Goal: Task Accomplishment & Management: Manage account settings

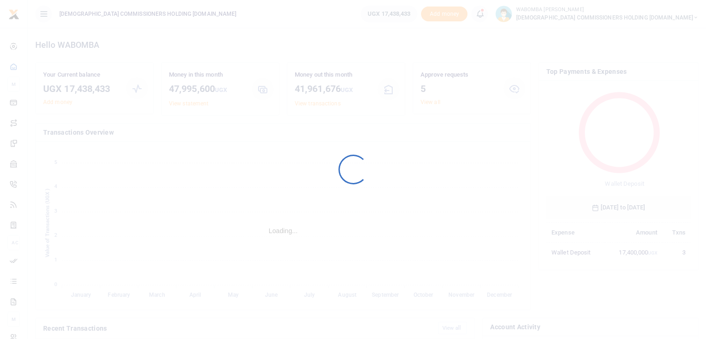
scroll to position [123, 137]
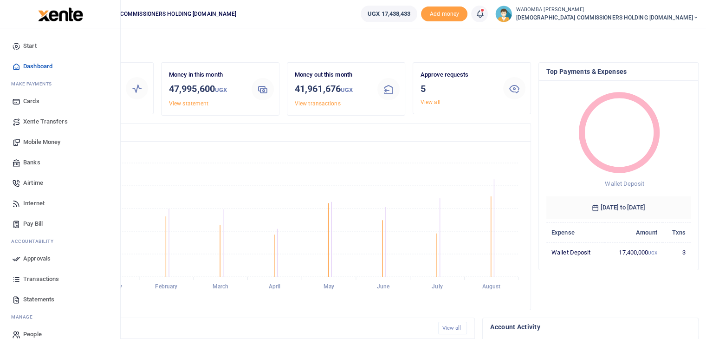
click at [45, 278] on span "Transactions" at bounding box center [41, 278] width 36 height 9
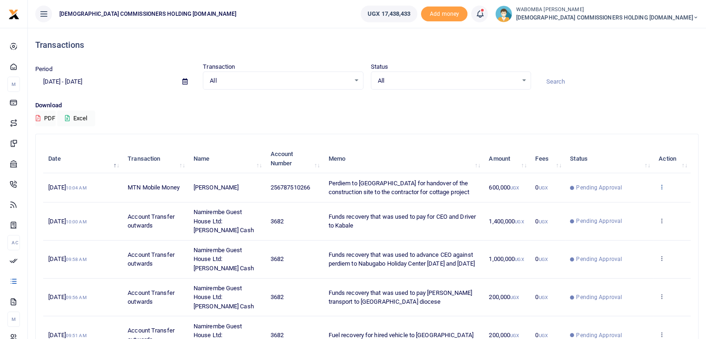
click at [663, 191] on link at bounding box center [662, 187] width 6 height 7
click at [638, 207] on link "View details" at bounding box center [627, 207] width 73 height 13
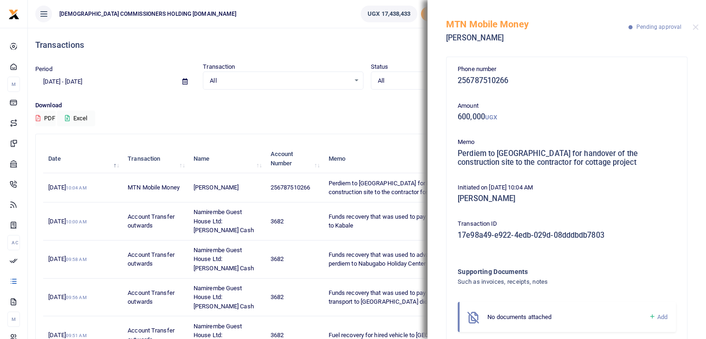
drag, startPoint x: 458, startPoint y: 151, endPoint x: 648, endPoint y: 159, distance: 190.0
click at [648, 159] on h5 "Perdiem to [GEOGRAPHIC_DATA] for handover of the construction site to the contr…" at bounding box center [567, 158] width 218 height 18
copy h5 "Perdiem to [GEOGRAPHIC_DATA] for handover of the construction site to the contr…"
click at [695, 29] on button "Close" at bounding box center [696, 27] width 6 height 6
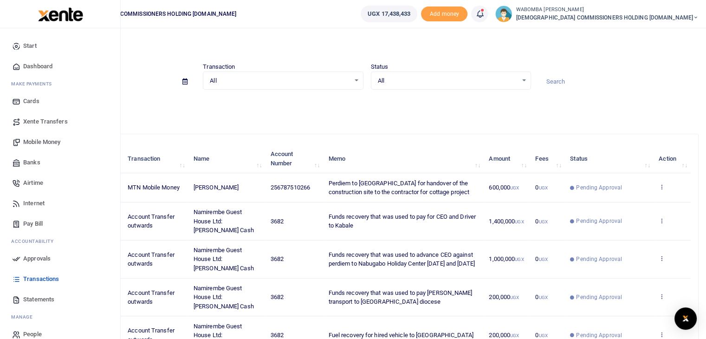
click at [43, 141] on span "Mobile Money" at bounding box center [41, 141] width 37 height 9
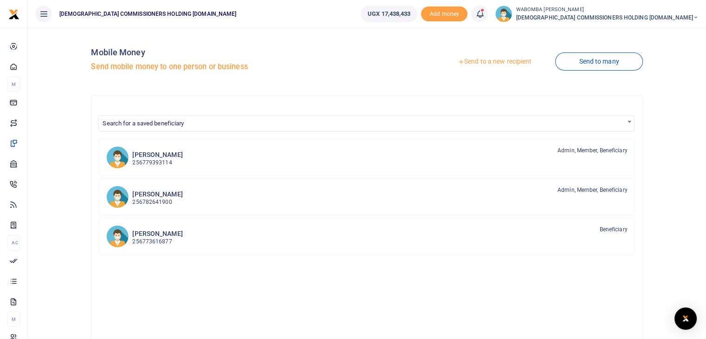
click at [492, 62] on link "Send to a new recipient" at bounding box center [494, 61] width 121 height 17
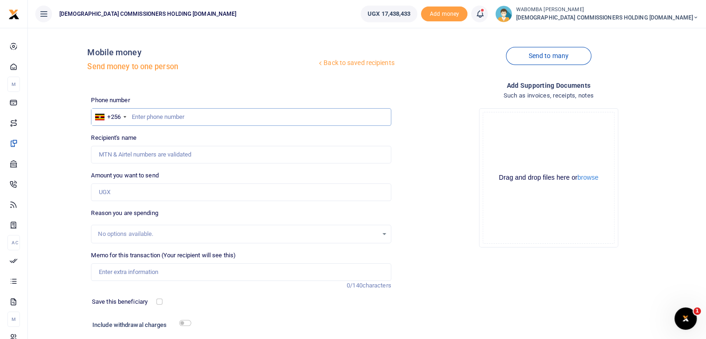
click at [158, 116] on input "text" at bounding box center [241, 117] width 300 height 18
type input "704897821"
type input "[PERSON_NAME]"
type input "704897821"
click at [136, 193] on input "Amount you want to send" at bounding box center [241, 192] width 300 height 18
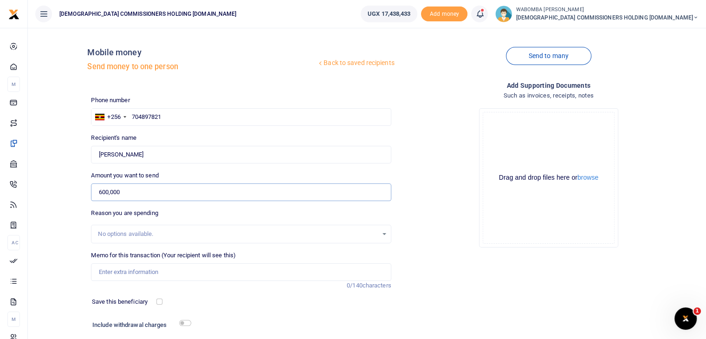
type input "600,000"
click at [143, 276] on input "Memo for this transaction (Your recipient will see this)" at bounding box center [241, 272] width 300 height 18
paste input "Perdiem to [GEOGRAPHIC_DATA] for handover of the construction site to the contr…"
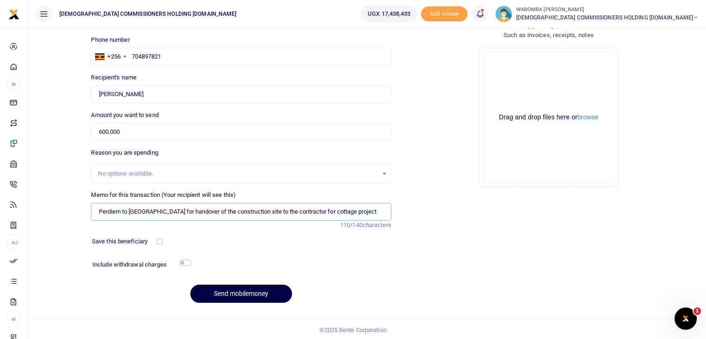
scroll to position [63, 0]
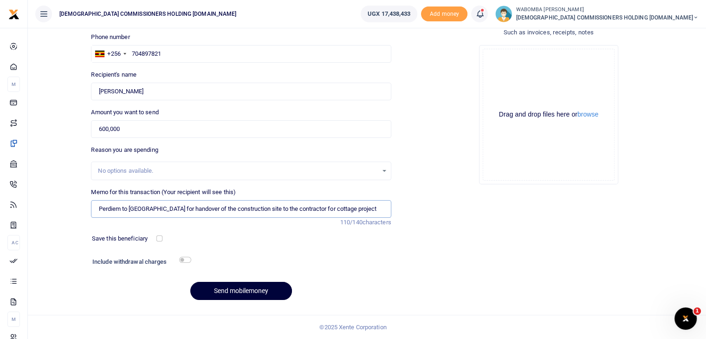
type input "Perdiem to [GEOGRAPHIC_DATA] for handover of the construction site to the contr…"
click at [241, 291] on button "Send mobilemoney" at bounding box center [241, 291] width 102 height 18
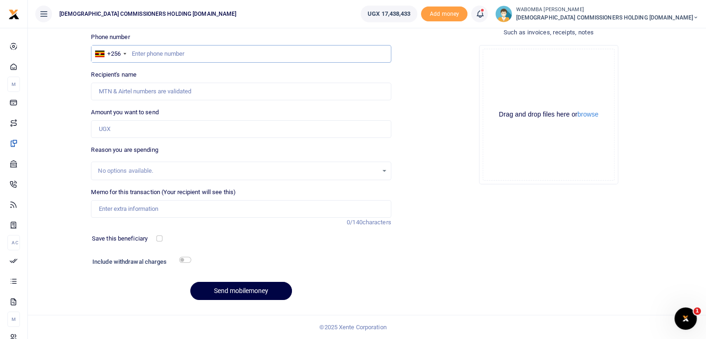
click at [156, 54] on input "text" at bounding box center [241, 54] width 300 height 18
type input "772683561"
type input "Annah Rwakabunde"
type input "772683561"
click at [147, 127] on input "Amount you want to send" at bounding box center [241, 129] width 300 height 18
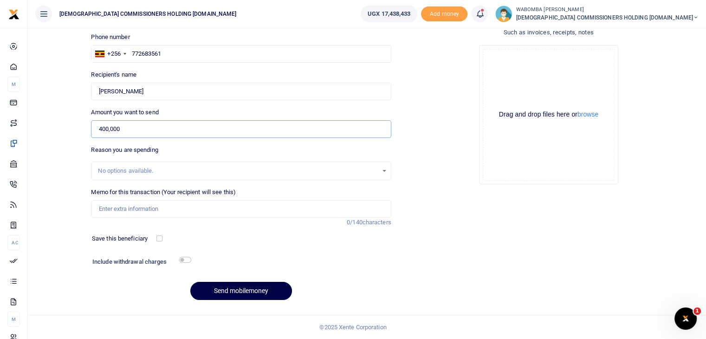
type input "400,000"
click at [143, 211] on input "Memo for this transaction (Your recipient will see this)" at bounding box center [241, 209] width 300 height 18
paste input "Perdiem to [GEOGRAPHIC_DATA] for handover of the construction site to the contr…"
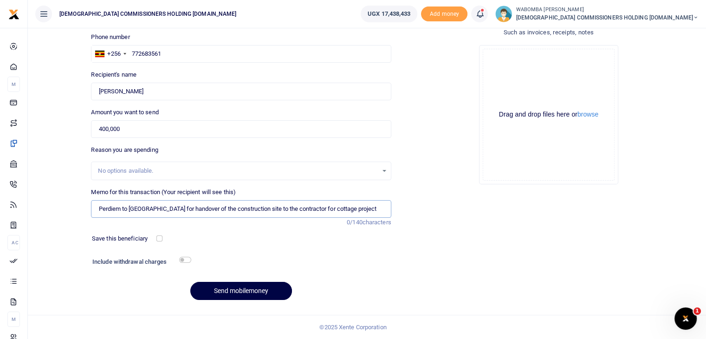
scroll to position [0, 11]
type input "Perdiem to [GEOGRAPHIC_DATA] for handover of the construction site to the contr…"
click at [233, 290] on button "Send mobilemoney" at bounding box center [241, 291] width 102 height 18
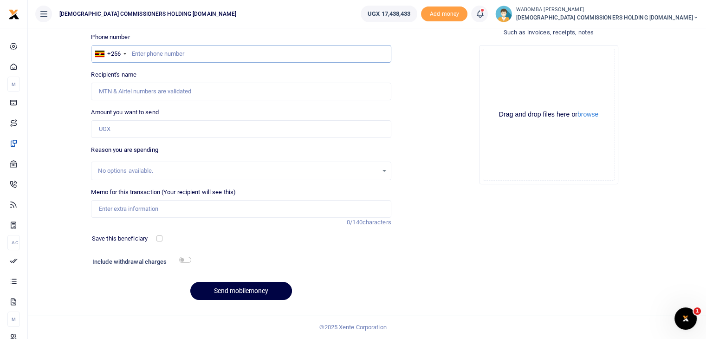
click at [158, 52] on input "text" at bounding box center [241, 54] width 300 height 18
type input "773616877"
type input "[PERSON_NAME]"
type input "773616877"
click at [136, 125] on input "Amount you want to send" at bounding box center [241, 129] width 300 height 18
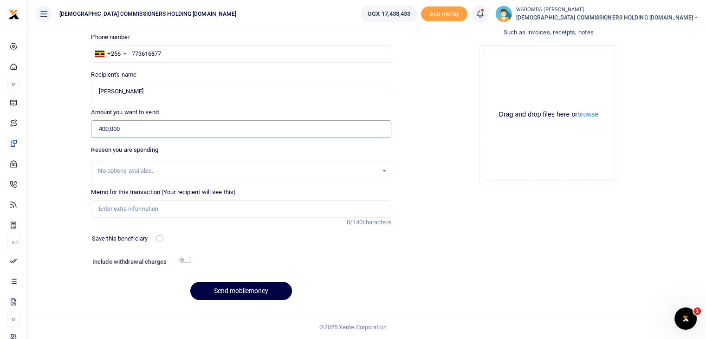
type input "400,000"
click at [136, 209] on input "Memo for this transaction (Your recipient will see this)" at bounding box center [241, 209] width 300 height 18
paste input "Perdiem to [GEOGRAPHIC_DATA] for handover of the construction site to the contr…"
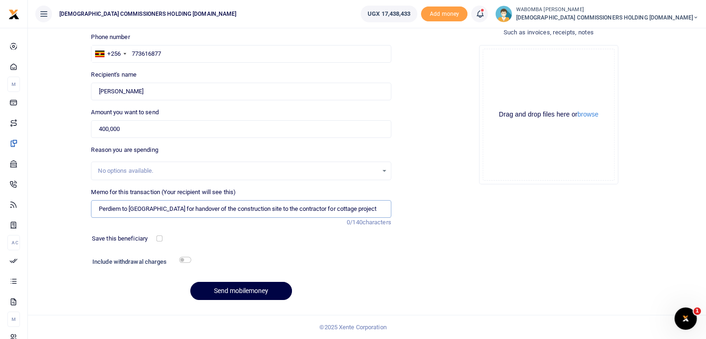
scroll to position [0, 11]
type input "Perdiem to [GEOGRAPHIC_DATA] for handover of the construction site to the contr…"
click at [241, 288] on button "Send mobilemoney" at bounding box center [241, 291] width 102 height 18
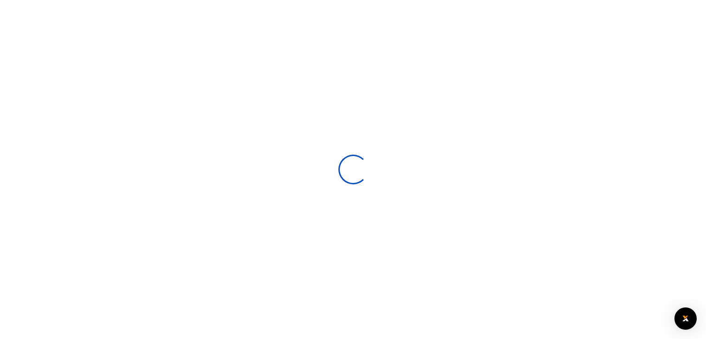
scroll to position [63, 0]
select select
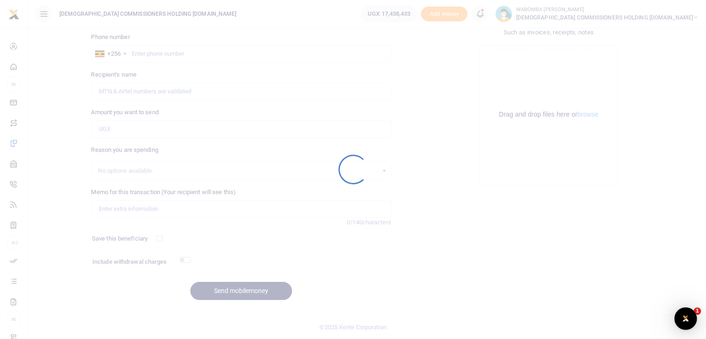
scroll to position [0, 0]
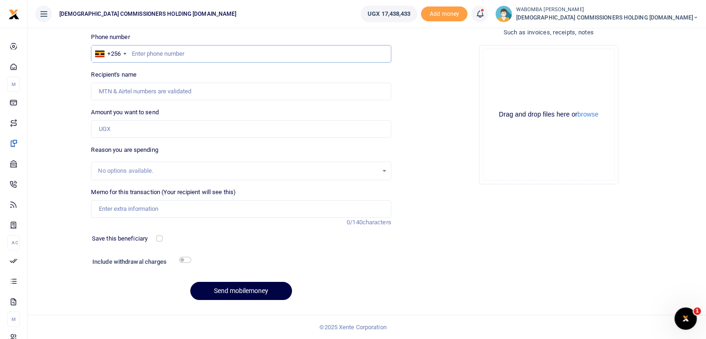
click at [189, 56] on input "text" at bounding box center [241, 54] width 300 height 18
type input "752624154"
type input "Steven Kasozi"
type input "752624154"
click at [140, 127] on input "Amount you want to send" at bounding box center [241, 129] width 300 height 18
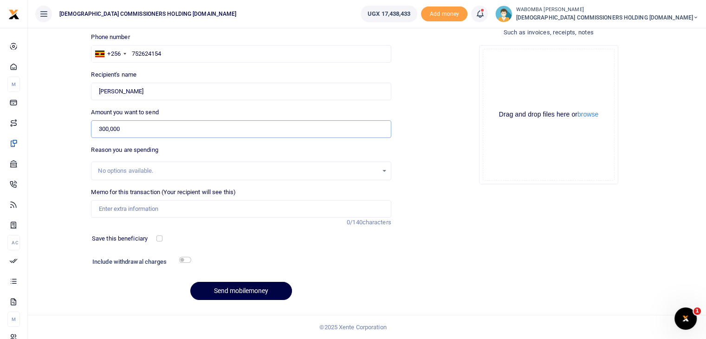
type input "300,000"
click at [131, 209] on input "Memo for this transaction (Your recipient will see this)" at bounding box center [241, 209] width 300 height 18
paste input "Perdiem to Nabugabo Holiday Center for handover of the construction site to the…"
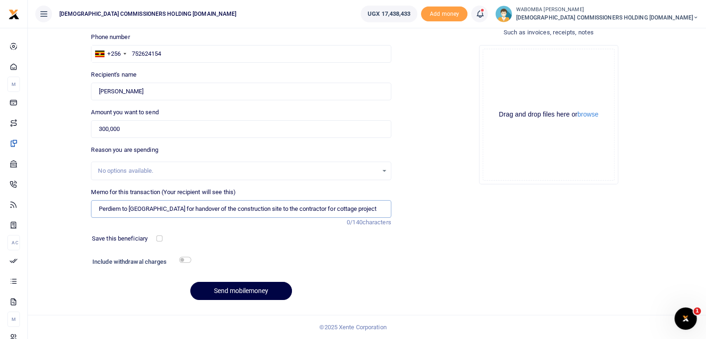
scroll to position [0, 11]
type input "Perdiem to Nabugabo Holiday Center for handover of the construction site to the…"
click at [228, 290] on button "Send mobilemoney" at bounding box center [241, 291] width 102 height 18
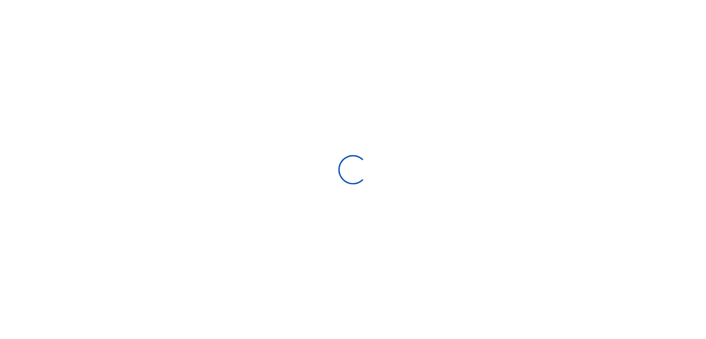
scroll to position [63, 0]
select select "Loading bundles"
select select
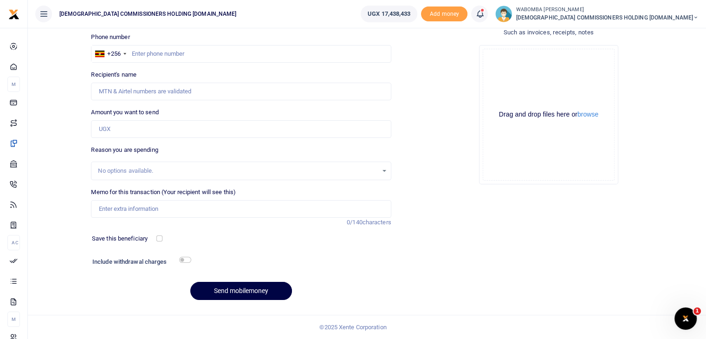
scroll to position [0, 0]
click at [204, 52] on input "text" at bounding box center [241, 54] width 300 height 18
type input "772911790"
type input "Pauline Kinkuhaire Rukirande"
type input "772911790"
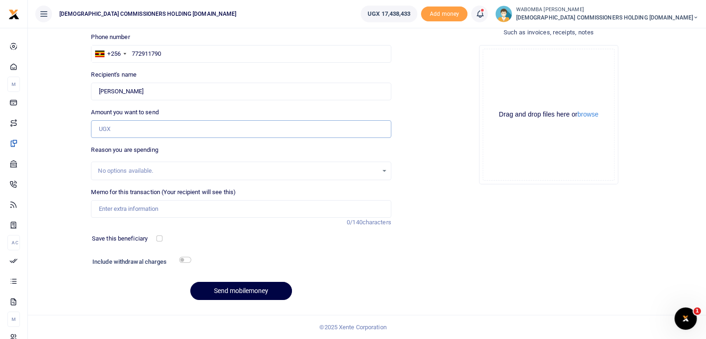
click at [162, 132] on input "Amount you want to send" at bounding box center [241, 129] width 300 height 18
type input "300,000"
click at [155, 210] on input "Memo for this transaction (Your recipient will see this)" at bounding box center [241, 209] width 300 height 18
paste input "Perdiem to [GEOGRAPHIC_DATA] for handover of the construction site to the contr…"
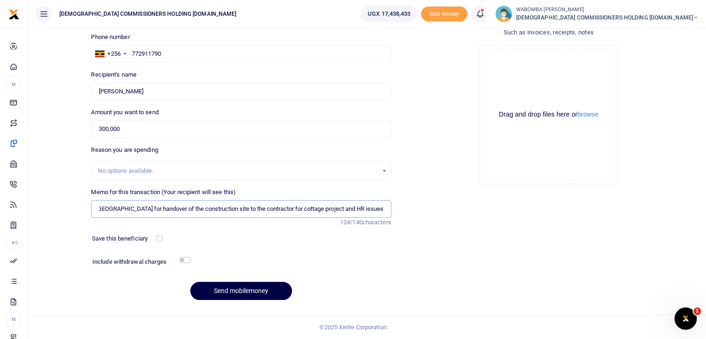
scroll to position [0, 51]
drag, startPoint x: 155, startPoint y: 210, endPoint x: 236, endPoint y: 290, distance: 114.2
click at [236, 290] on div "Phone number +256 Uganda +256 772911790 Phone is required. Recipient's name Fou…" at bounding box center [240, 169] width 307 height 275
type input "Perdiem to Nabugabo Holiday Center for handover of the construction site to the…"
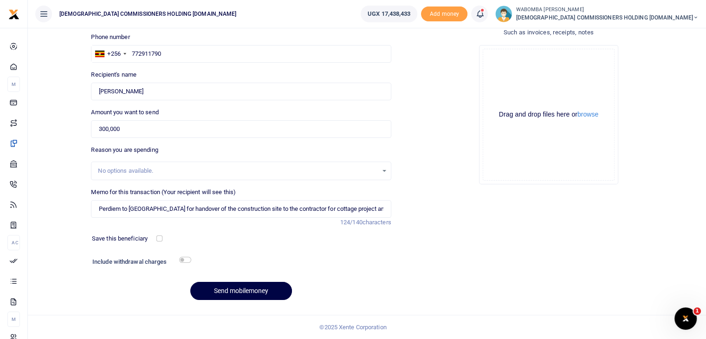
click at [247, 242] on div "Save this beneficiary" at bounding box center [235, 238] width 295 height 9
click at [242, 286] on button "Send mobilemoney" at bounding box center [241, 291] width 102 height 18
click at [207, 55] on input "text" at bounding box center [241, 54] width 300 height 18
type input "788670253"
type input "[PERSON_NAME]"
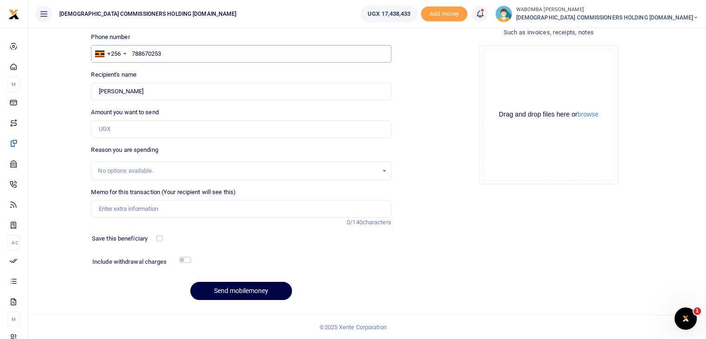
type input "788670253"
click at [165, 130] on input "Amount you want to send" at bounding box center [241, 129] width 300 height 18
type input "600,000"
click at [152, 207] on input "Memo for this transaction (Your recipient will see this)" at bounding box center [241, 209] width 300 height 18
paste input "Perdiem to [GEOGRAPHIC_DATA] for handover of the construction site to the contr…"
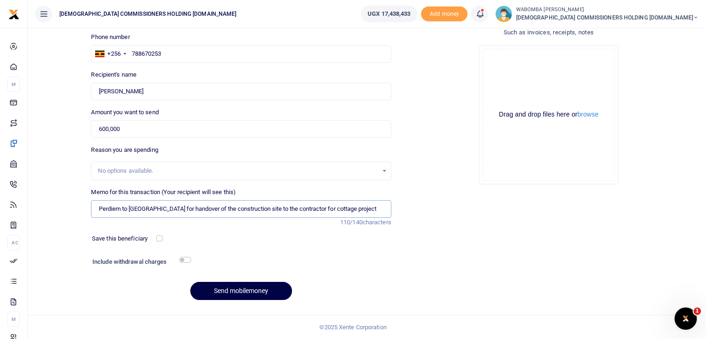
scroll to position [0, 11]
type input "Perdiem to [GEOGRAPHIC_DATA] for handover of the construction site to the contr…"
click at [236, 288] on button "Send mobilemoney" at bounding box center [241, 291] width 102 height 18
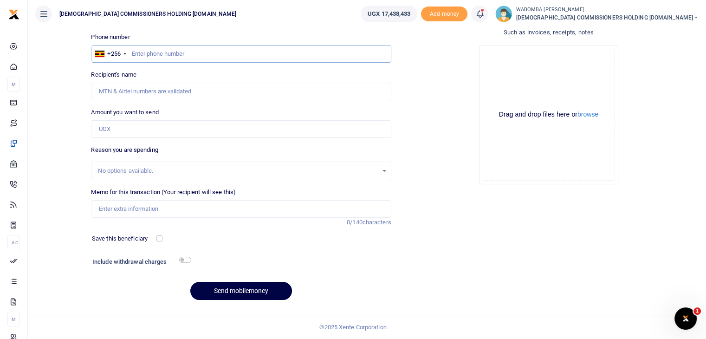
click at [184, 56] on input "text" at bounding box center [241, 54] width 300 height 18
type input "7724199883"
type input "Josephine Kabagambe"
type input "772419883"
type input "Julian Ahabwe"
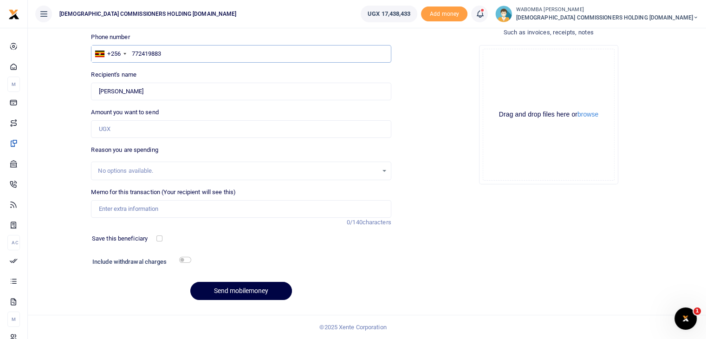
type input "772419883"
click at [156, 129] on input "Amount you want to send" at bounding box center [241, 129] width 300 height 18
type input "200,000"
click at [175, 203] on input "Memo for this transaction (Your recipient will see this)" at bounding box center [241, 209] width 300 height 18
paste input "Perdiem to Nabugabo Holiday Center for handover of the construction site to the…"
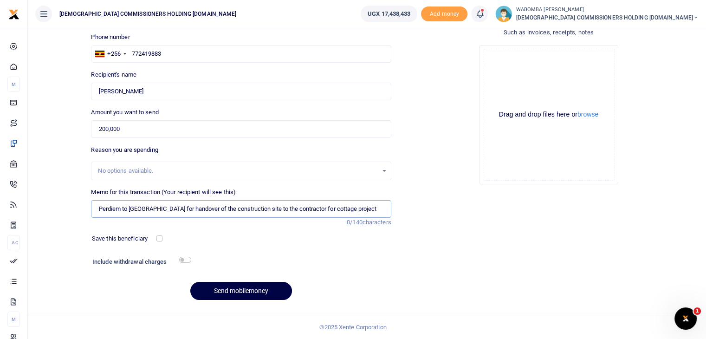
scroll to position [0, 11]
type input "Perdiem to Nabugabo Holiday Center for handover of the construction site to the…"
click at [229, 288] on button "Send mobilemoney" at bounding box center [241, 291] width 102 height 18
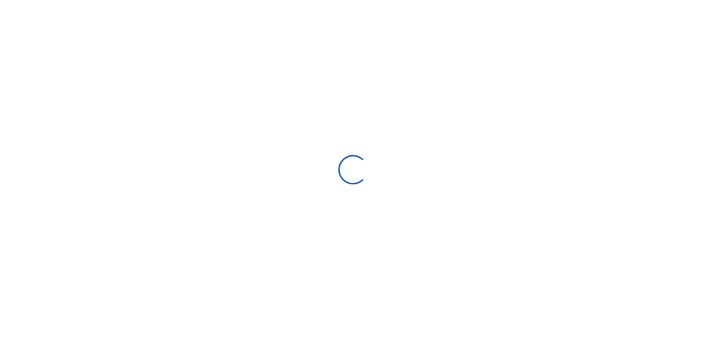
scroll to position [63, 0]
select select
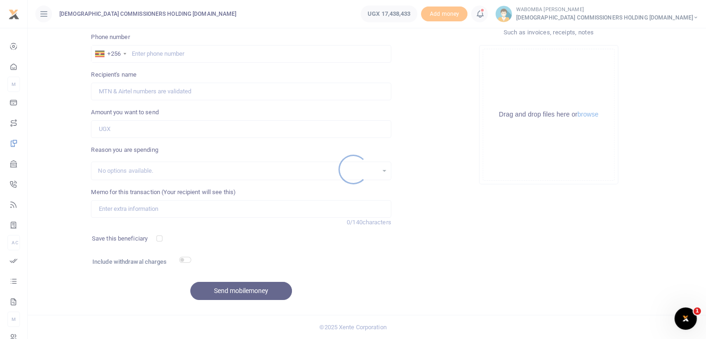
scroll to position [0, 0]
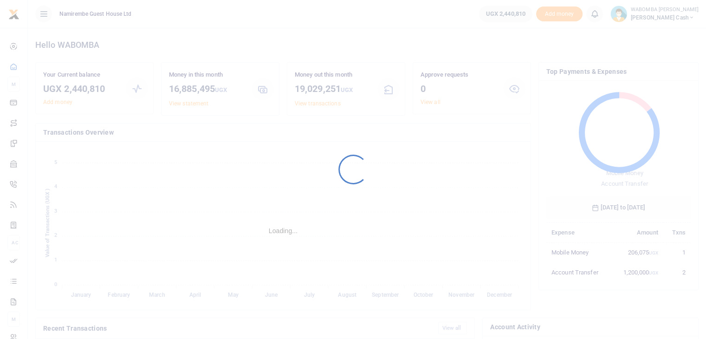
scroll to position [7, 7]
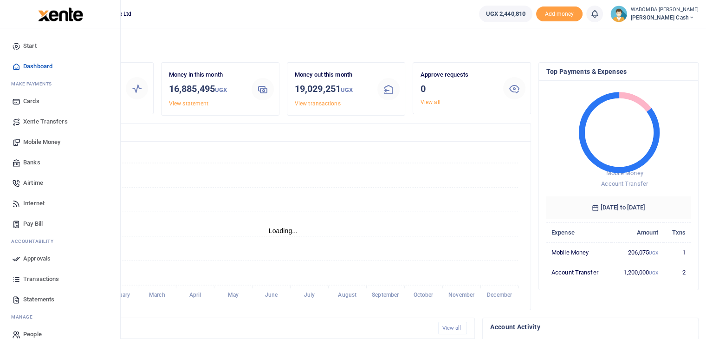
click at [39, 137] on span "Mobile Money" at bounding box center [41, 141] width 37 height 9
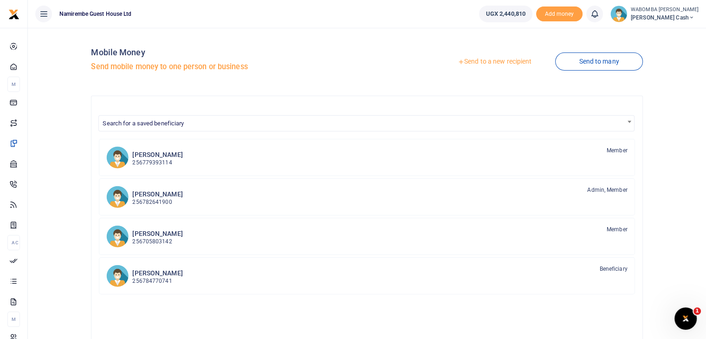
click at [498, 59] on link "Send to a new recipient" at bounding box center [494, 61] width 121 height 17
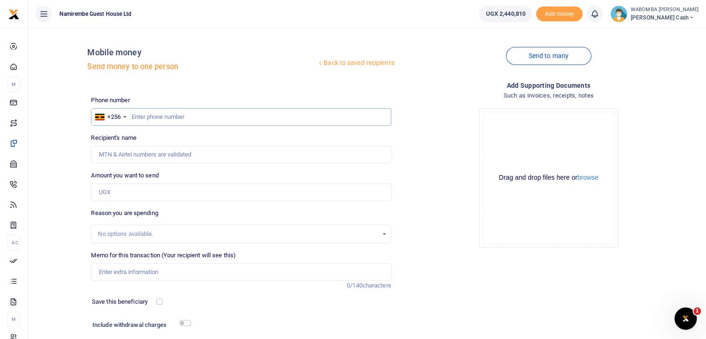
click at [156, 113] on input "text" at bounding box center [241, 117] width 300 height 18
type input "781090186"
type input "Simon Katwere"
type input "784090186"
type input "Amos Muheza"
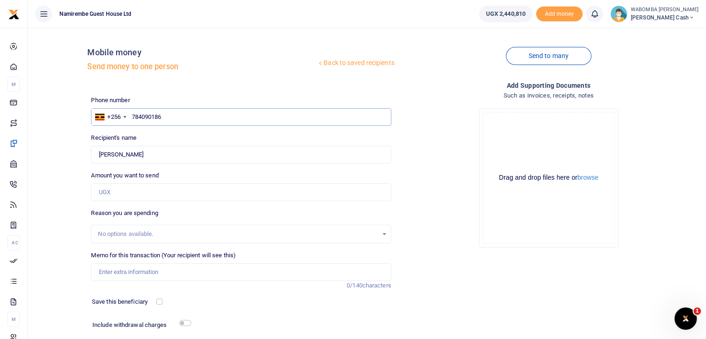
type input "784090186"
click at [121, 192] on input "Amount you want to send" at bounding box center [241, 192] width 300 height 18
type input "134,000"
click at [134, 275] on input "Memo for this transaction (Your recipient will see this)" at bounding box center [241, 272] width 300 height 18
type input "purchase of 2 bags of charcoal dust and bag of sugar including transport"
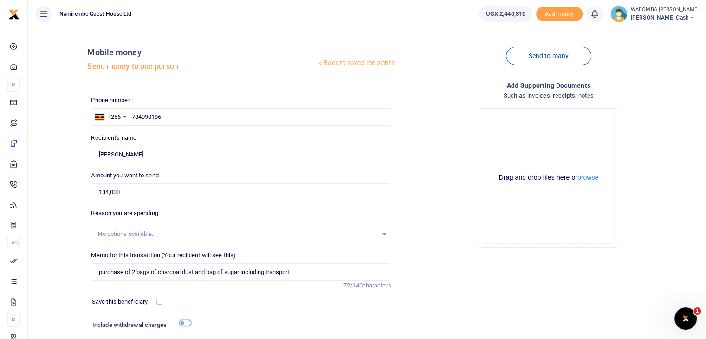
click at [190, 324] on input "checkbox" at bounding box center [185, 323] width 12 height 6
checkbox input "true"
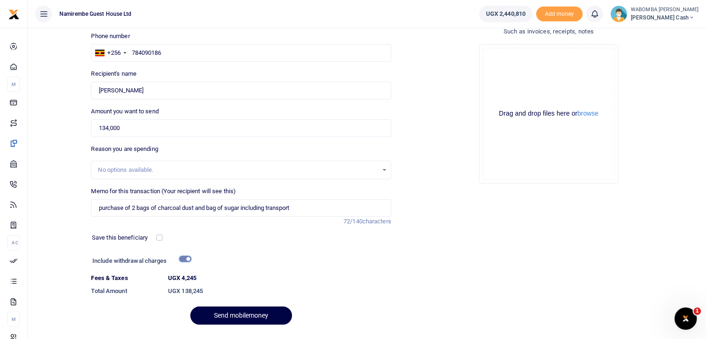
scroll to position [89, 0]
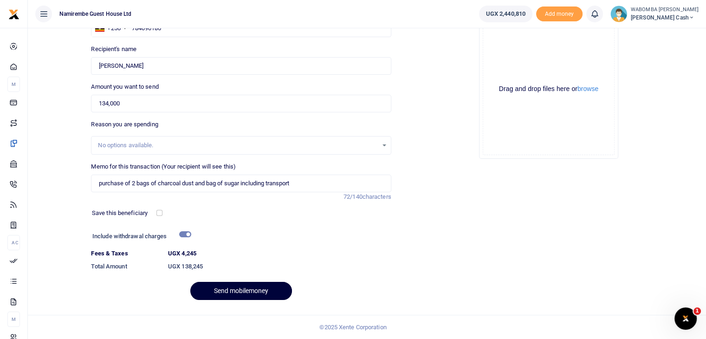
click at [243, 290] on button "Send mobilemoney" at bounding box center [241, 291] width 102 height 18
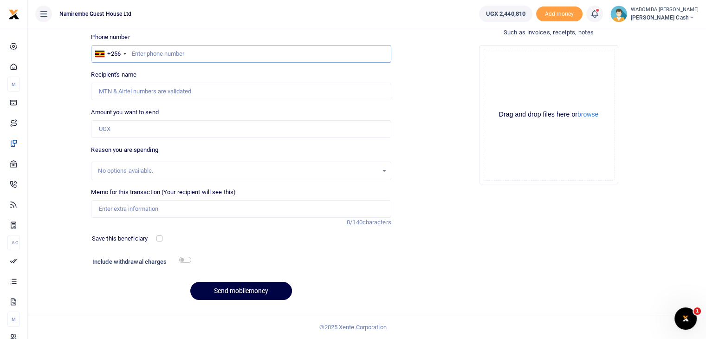
click at [163, 54] on input "text" at bounding box center [241, 54] width 300 height 18
type input "704897821"
type input "[PERSON_NAME]"
type input "704897821"
click at [144, 126] on input "Amount you want to send" at bounding box center [241, 129] width 300 height 18
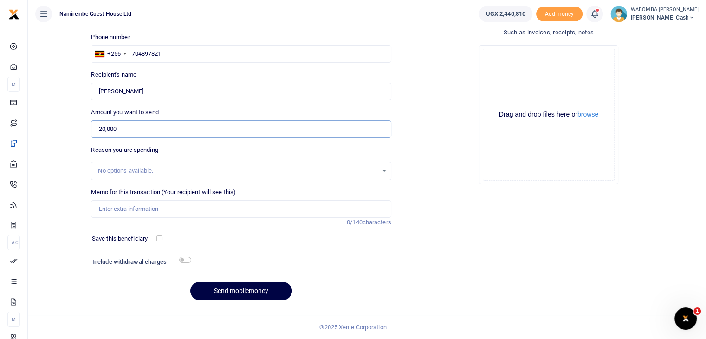
type input "20,000"
click at [139, 204] on input "Memo for this transaction (Your recipient will see this)" at bounding box center [241, 209] width 300 height 18
type input "Transport expense to bank"
click at [240, 289] on button "Send mobilemoney" at bounding box center [241, 291] width 102 height 18
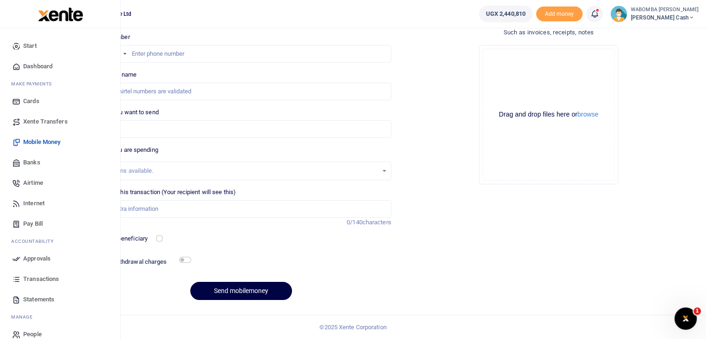
click at [32, 257] on span "Approvals" at bounding box center [36, 258] width 27 height 9
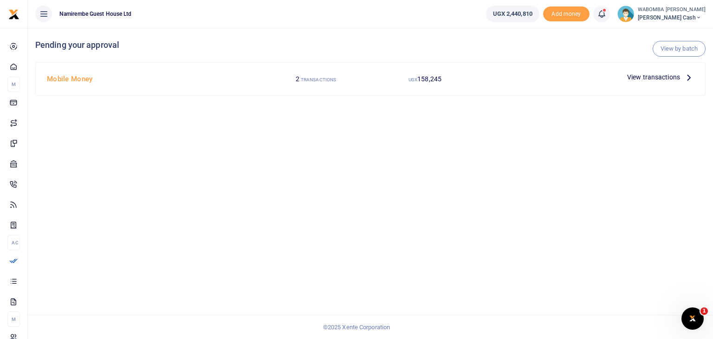
click at [656, 73] on span "View transactions" at bounding box center [653, 77] width 53 height 10
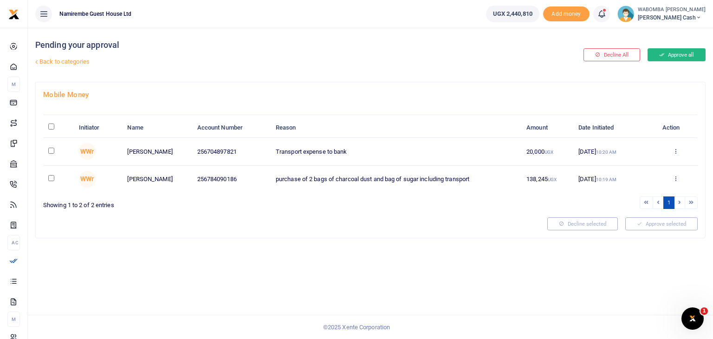
click at [669, 58] on button "Approve all" at bounding box center [676, 54] width 58 height 13
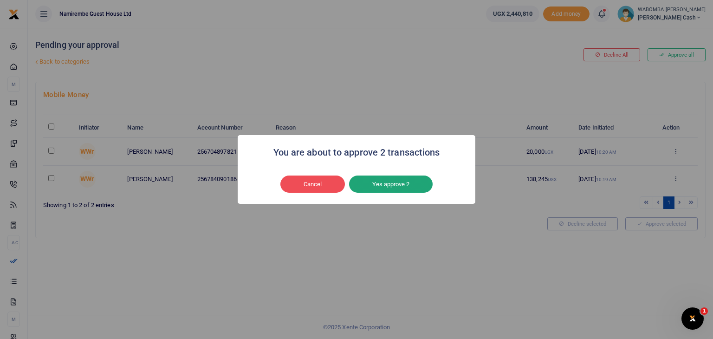
click at [403, 190] on button "Yes approve 2" at bounding box center [391, 184] width 84 height 18
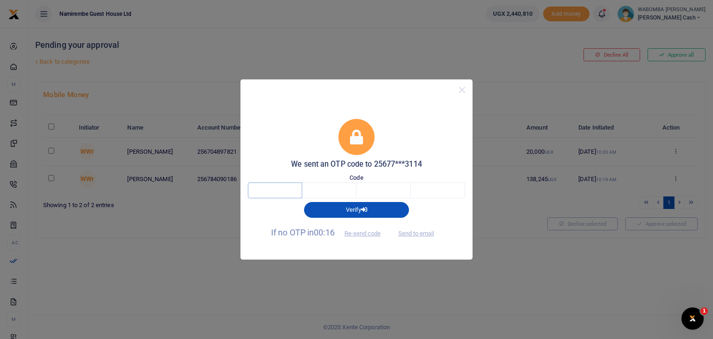
click at [282, 188] on input "text" at bounding box center [275, 190] width 54 height 16
click at [282, 189] on input "text" at bounding box center [275, 190] width 54 height 16
click at [414, 233] on button "Send to email" at bounding box center [416, 233] width 52 height 16
click at [282, 190] on input "text" at bounding box center [275, 190] width 54 height 16
type input "9"
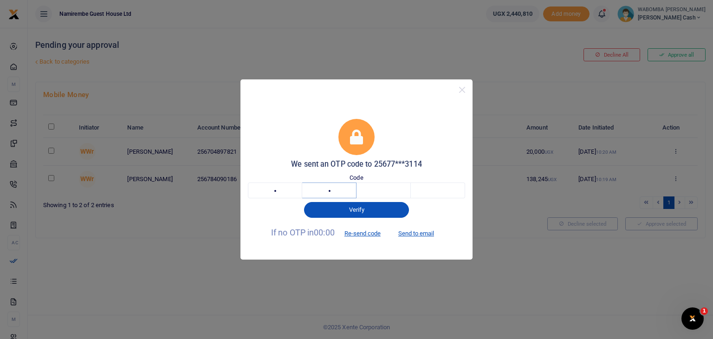
type input "0"
type input "9"
type input "2"
